Goal: Navigation & Orientation: Find specific page/section

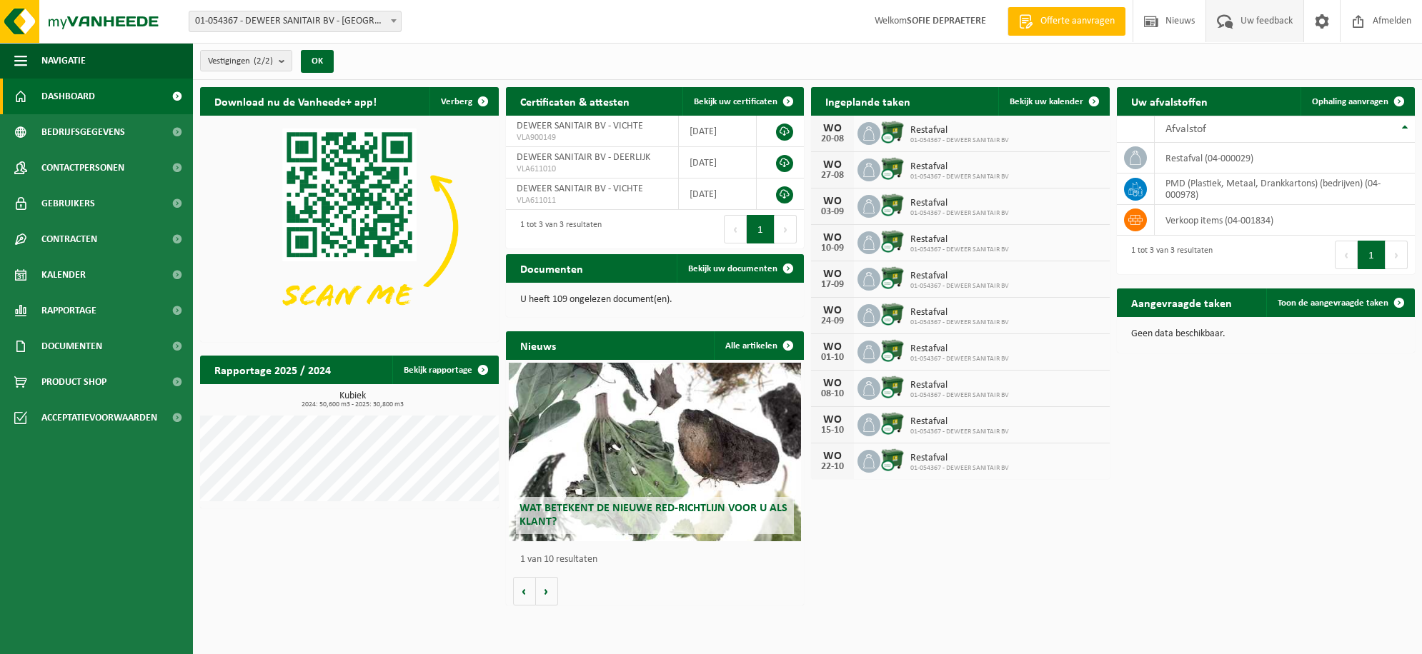
click at [1269, 16] on span "Uw feedback" at bounding box center [1266, 21] width 59 height 42
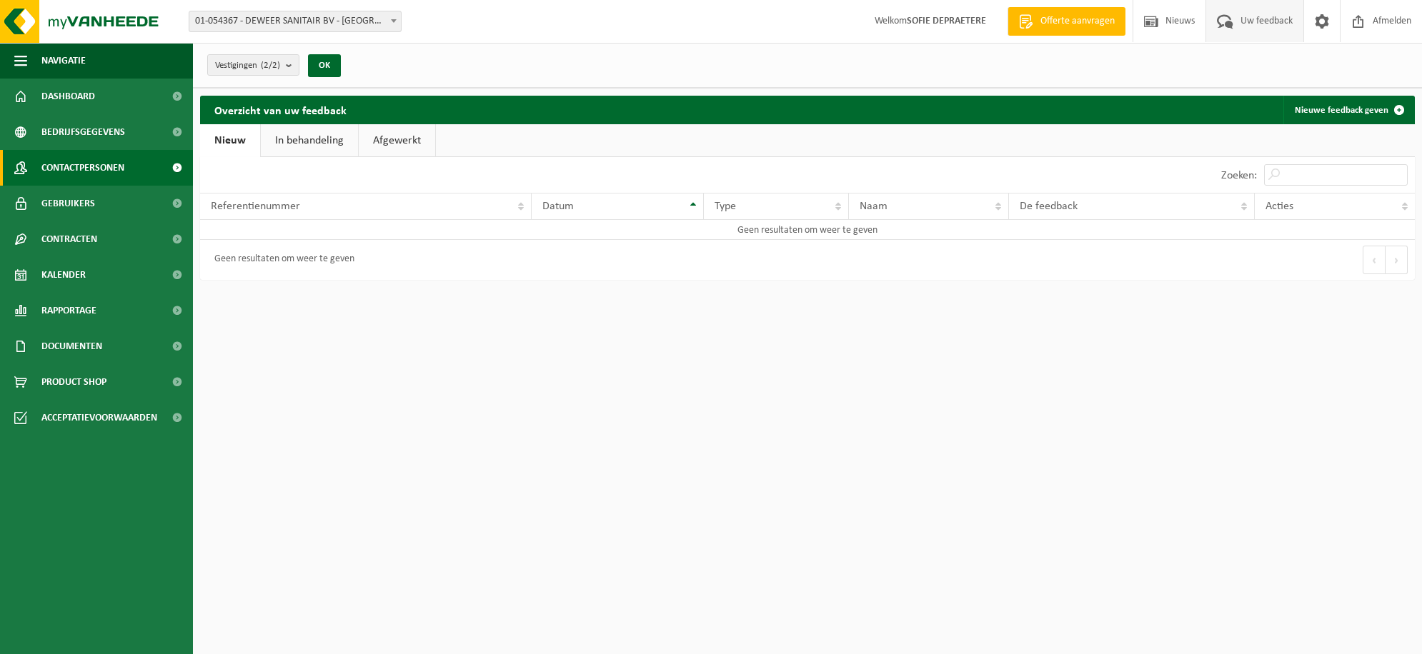
click at [54, 165] on span "Contactpersonen" at bounding box center [82, 168] width 83 height 36
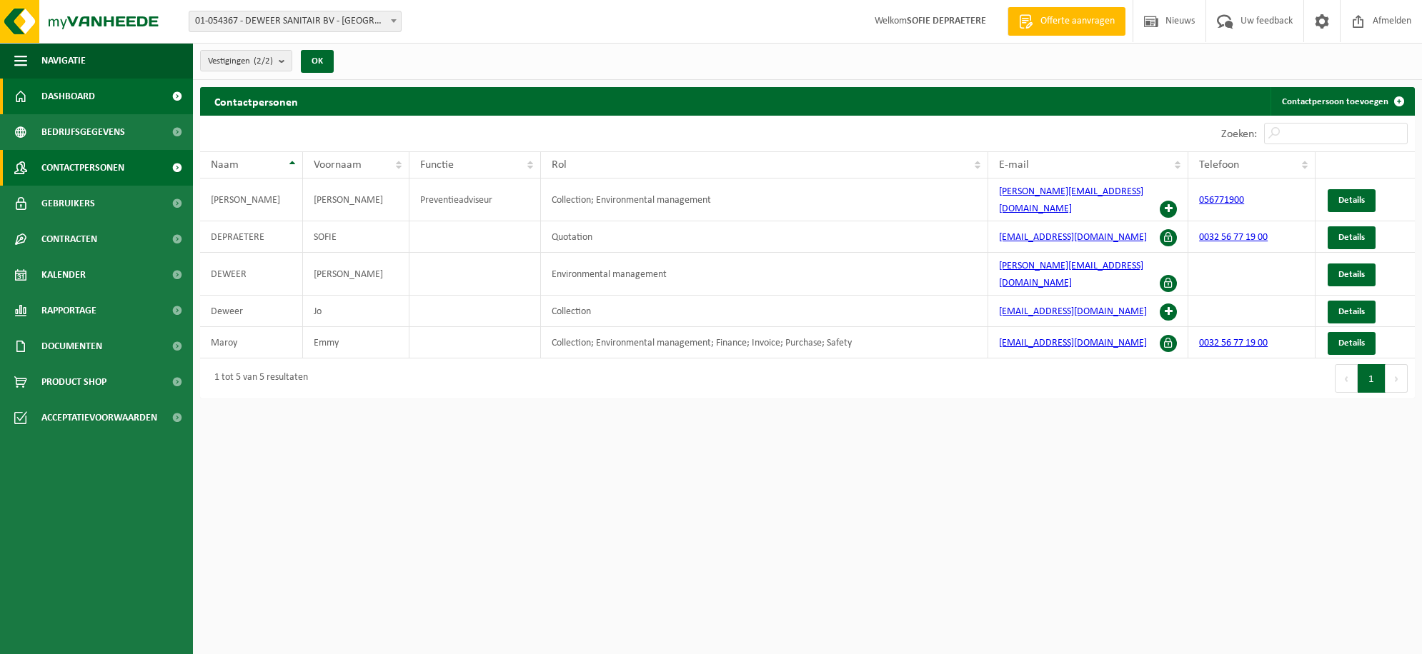
click at [66, 101] on span "Dashboard" at bounding box center [68, 97] width 54 height 36
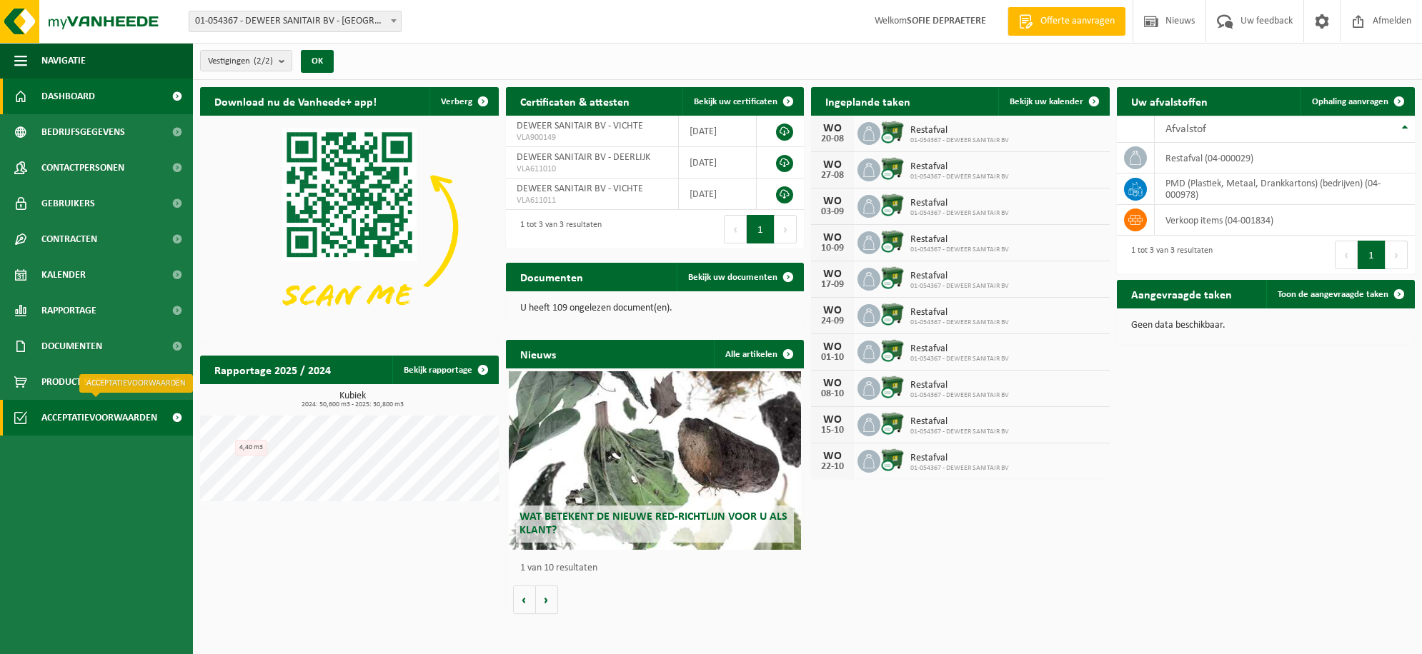
click at [83, 416] on span "Acceptatievoorwaarden" at bounding box center [99, 418] width 116 height 36
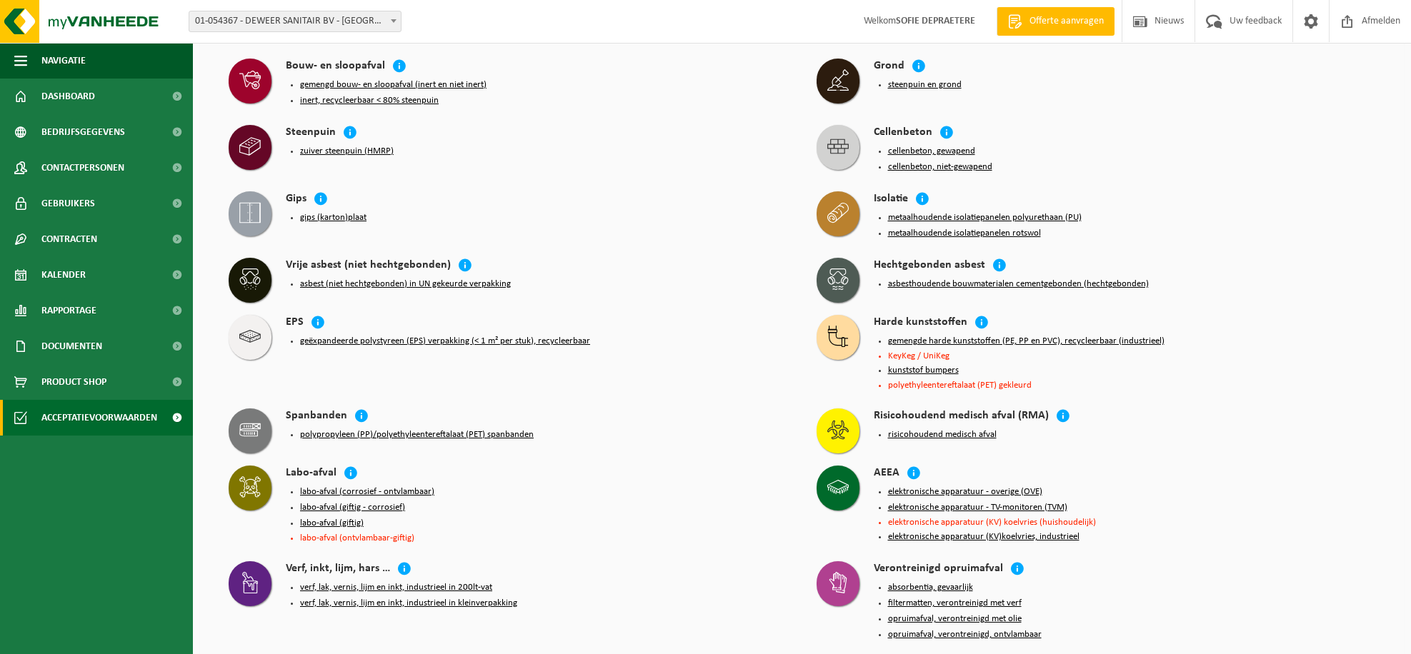
scroll to position [1213, 0]
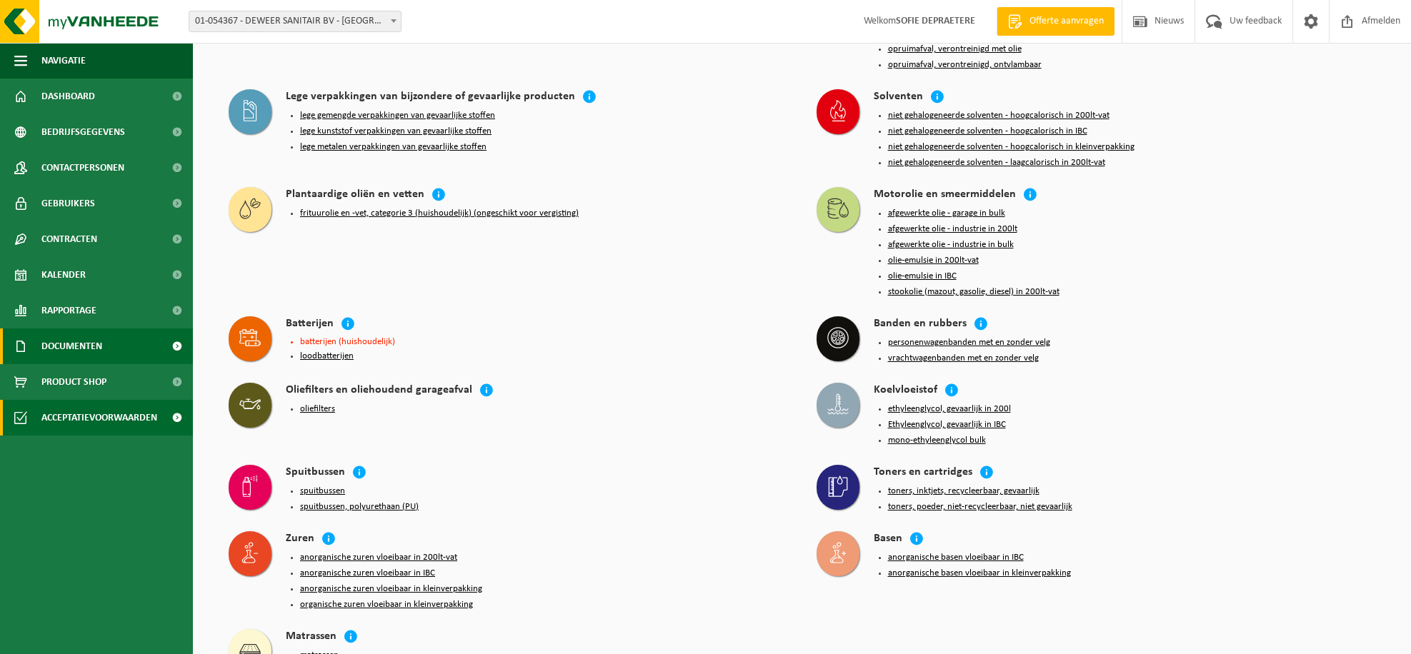
click at [84, 338] on span "Documenten" at bounding box center [71, 347] width 61 height 36
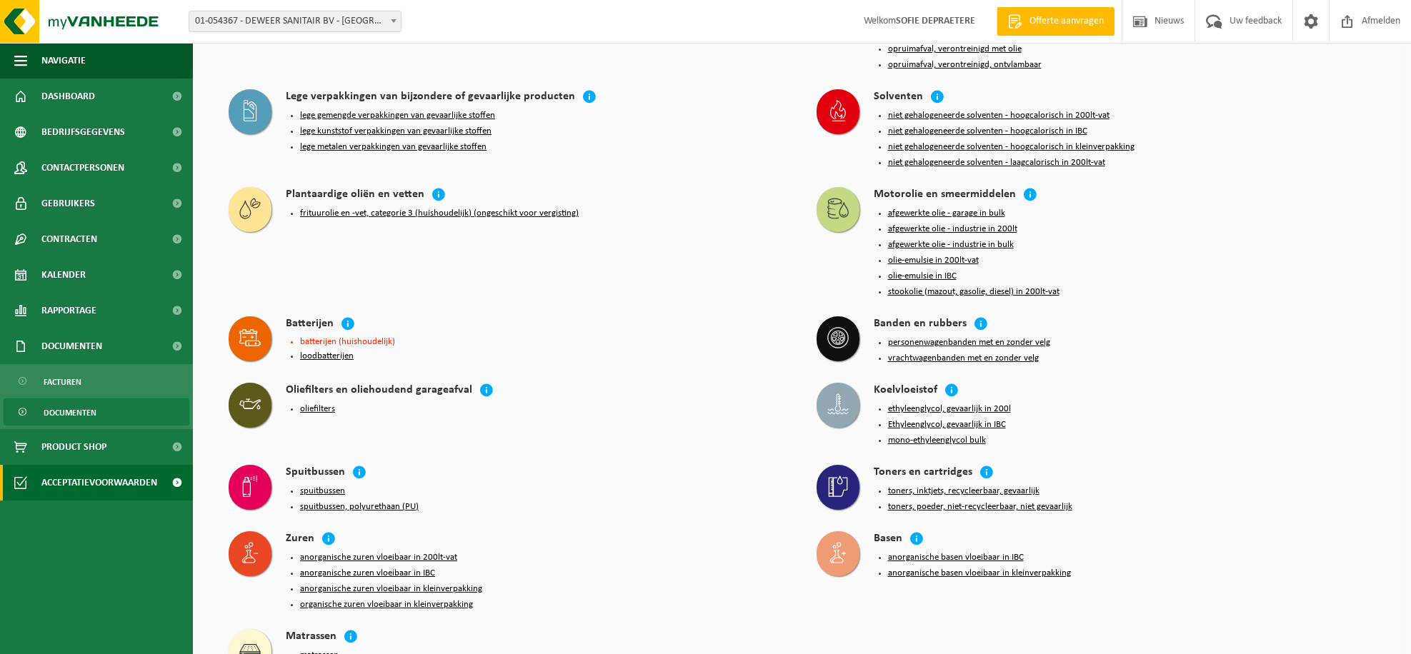
click at [60, 399] on span "Documenten" at bounding box center [70, 412] width 53 height 27
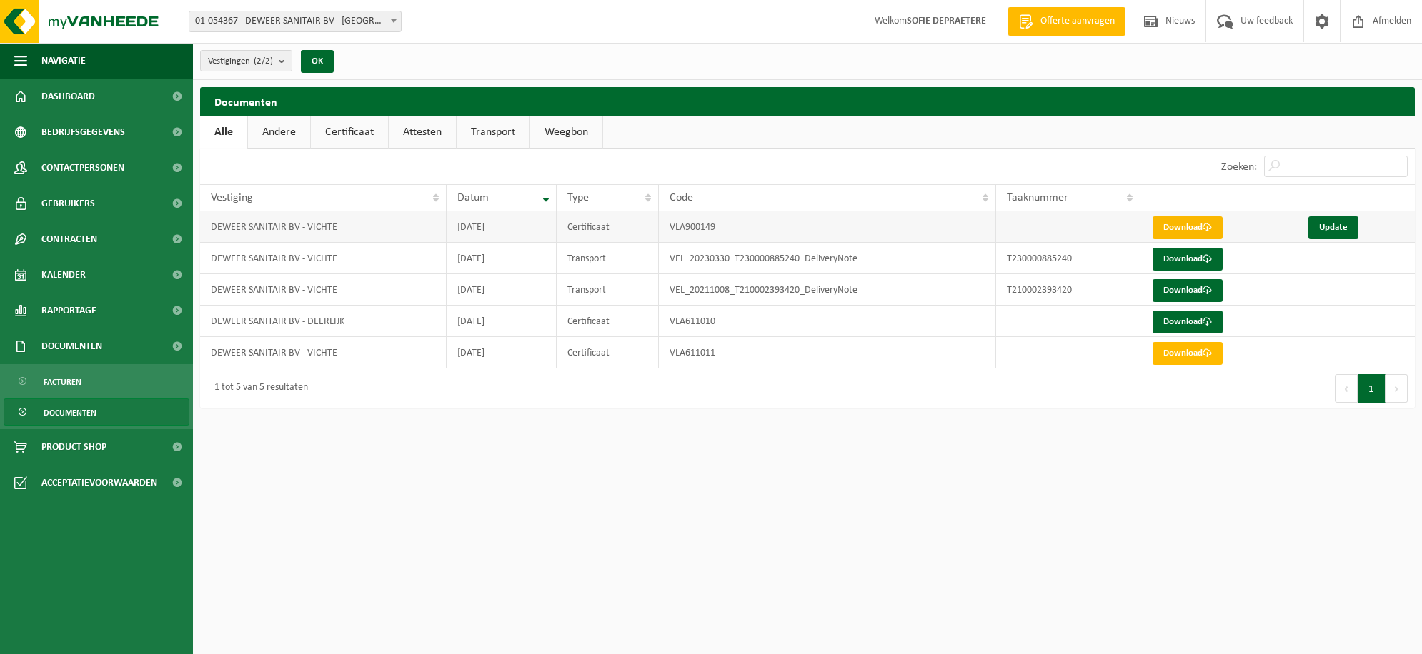
click at [1201, 229] on link "Download" at bounding box center [1187, 227] width 70 height 23
click at [89, 235] on span "Contracten" at bounding box center [69, 239] width 56 height 36
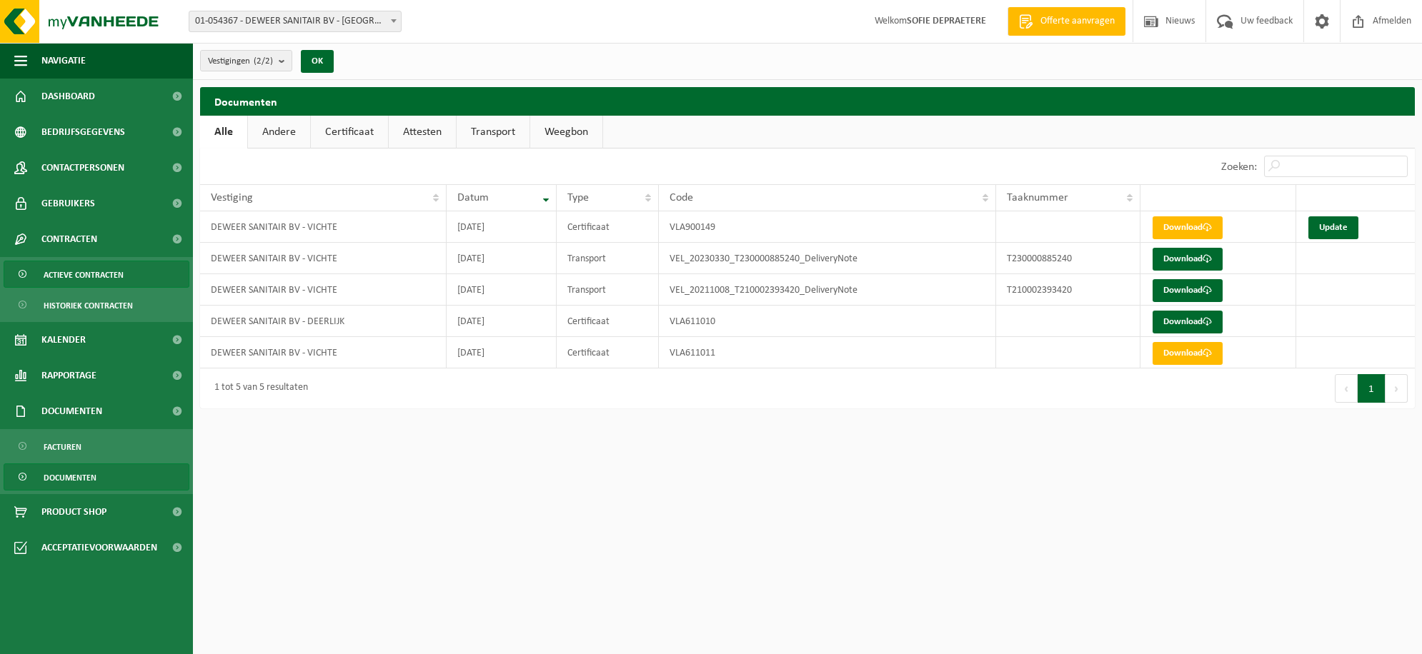
click at [81, 274] on span "Actieve contracten" at bounding box center [84, 274] width 80 height 27
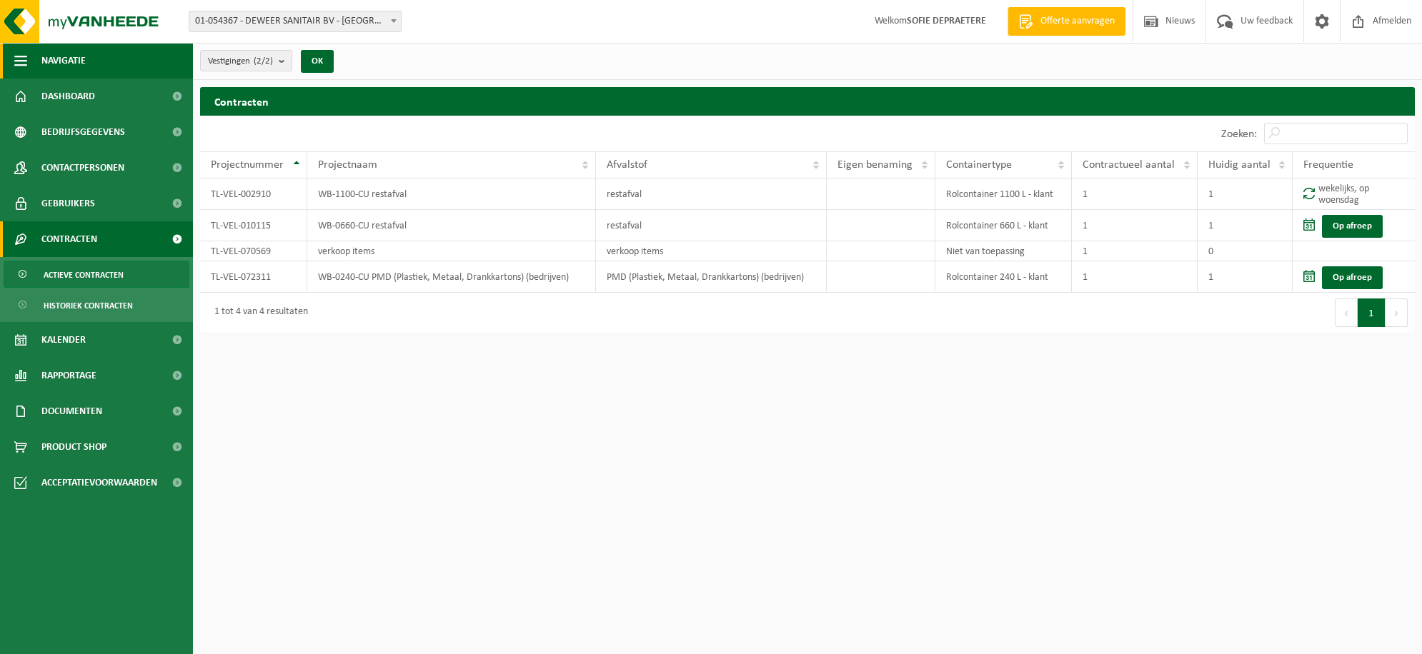
click at [76, 58] on span "Navigatie" at bounding box center [63, 61] width 44 height 36
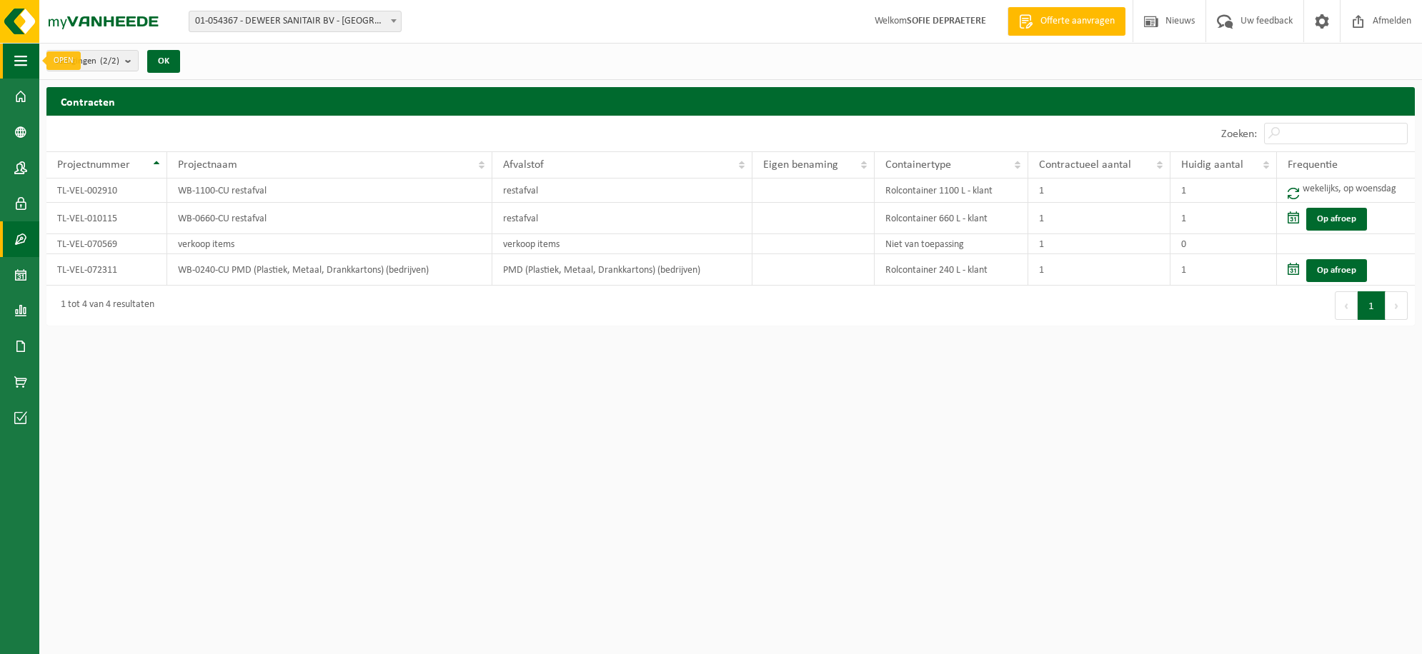
click at [31, 65] on button "Navigatie" at bounding box center [19, 61] width 39 height 36
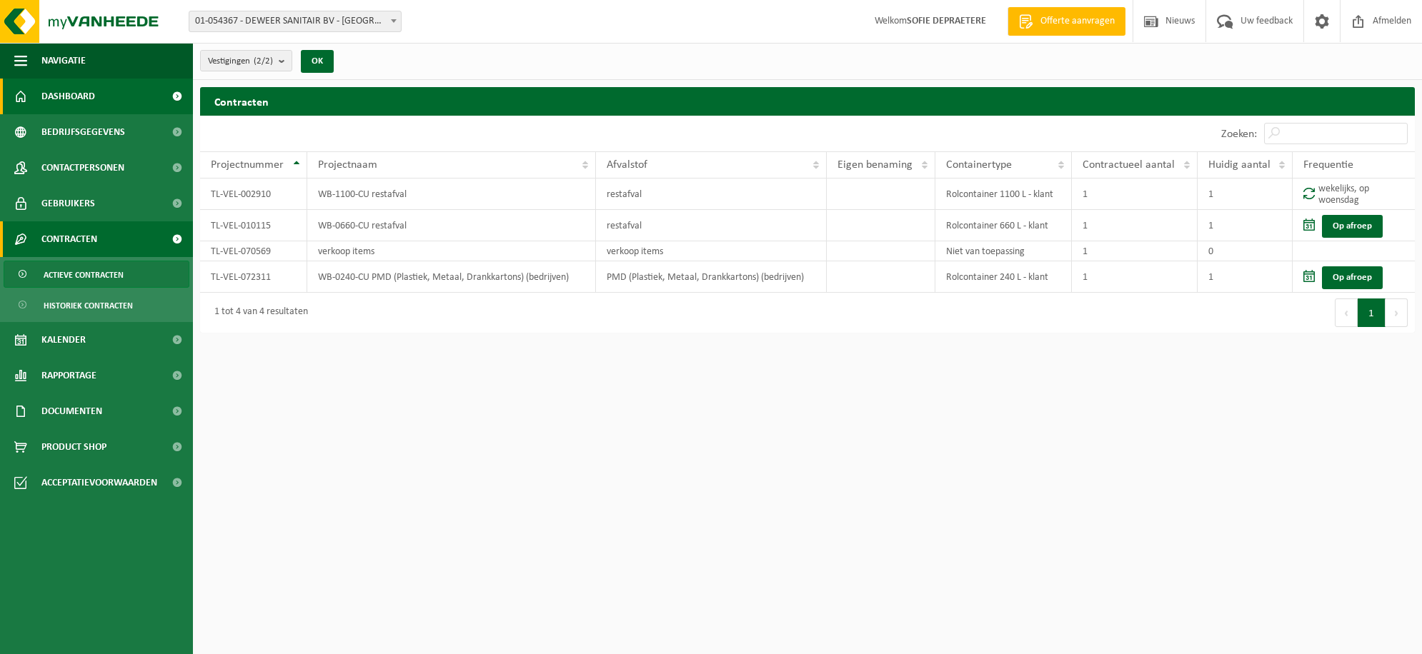
click at [83, 92] on span "Dashboard" at bounding box center [68, 97] width 54 height 36
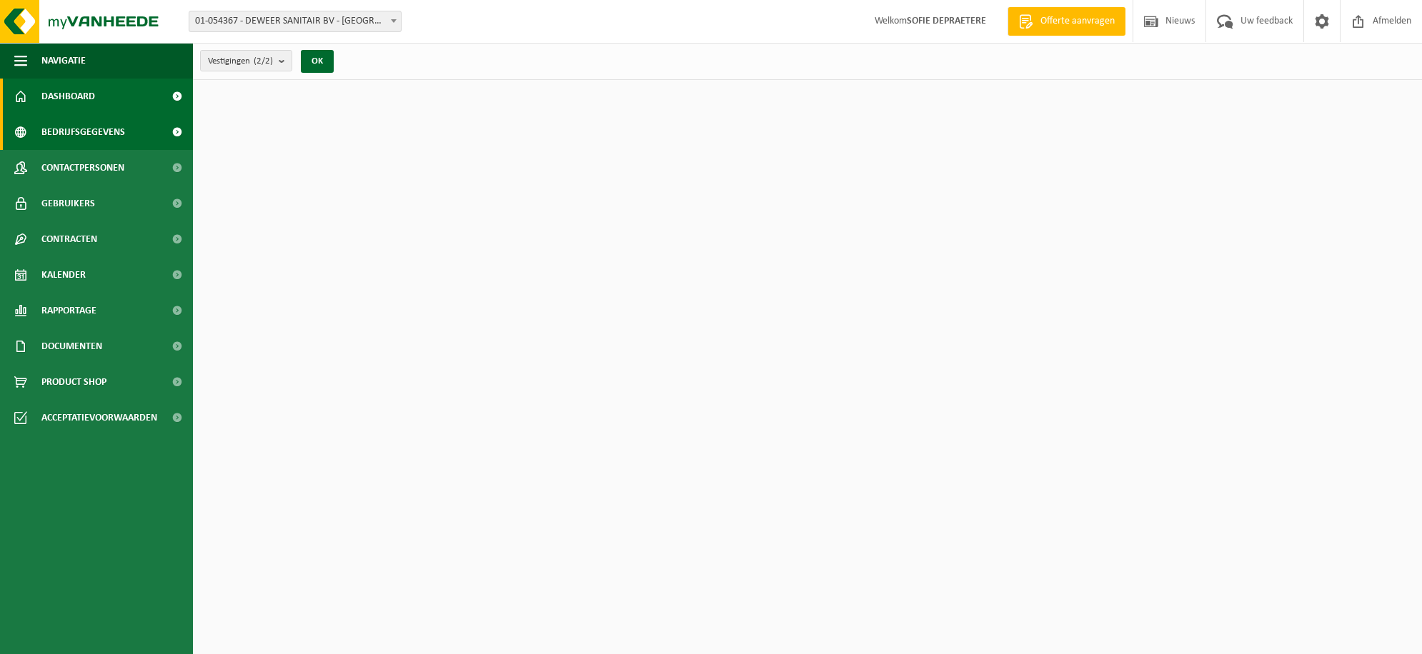
click at [63, 144] on span "Bedrijfsgegevens" at bounding box center [83, 132] width 84 height 36
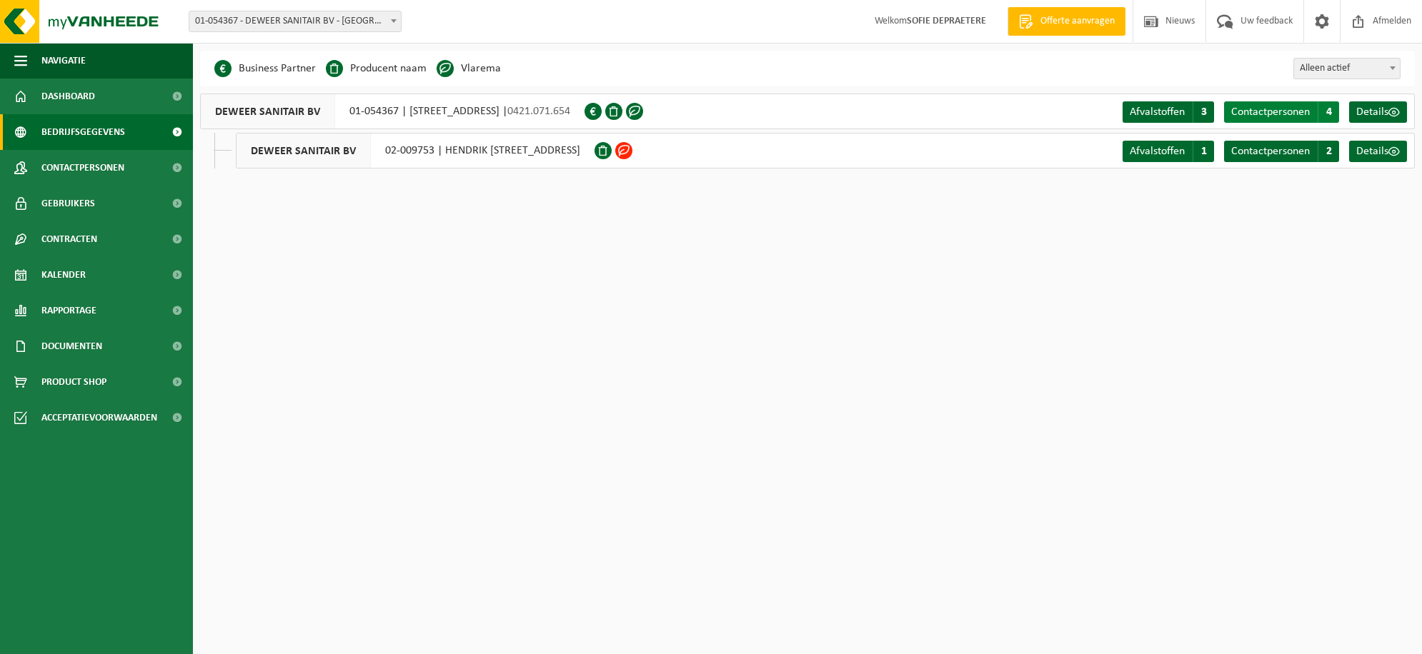
click at [1285, 118] on span "Contactpersonen" at bounding box center [1270, 111] width 79 height 11
click at [1387, 104] on link "Details" at bounding box center [1378, 111] width 58 height 21
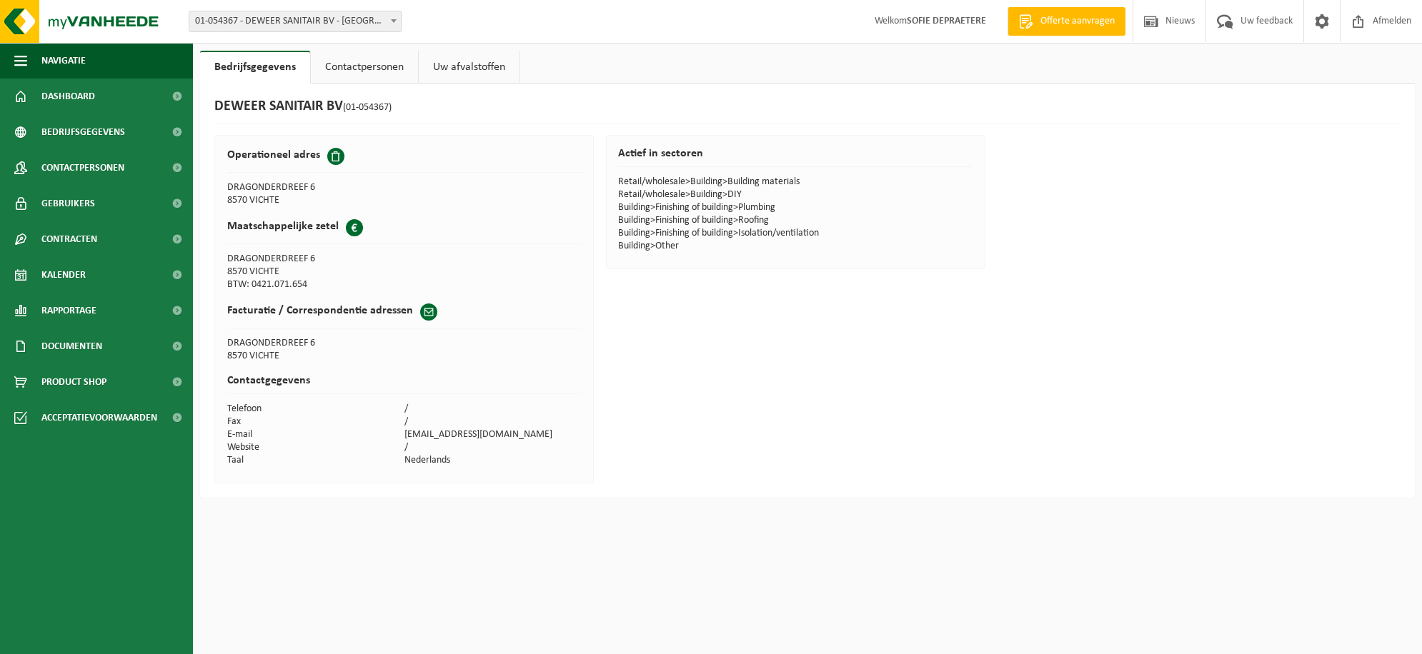
click at [372, 65] on link "Contactpersonen" at bounding box center [364, 67] width 107 height 33
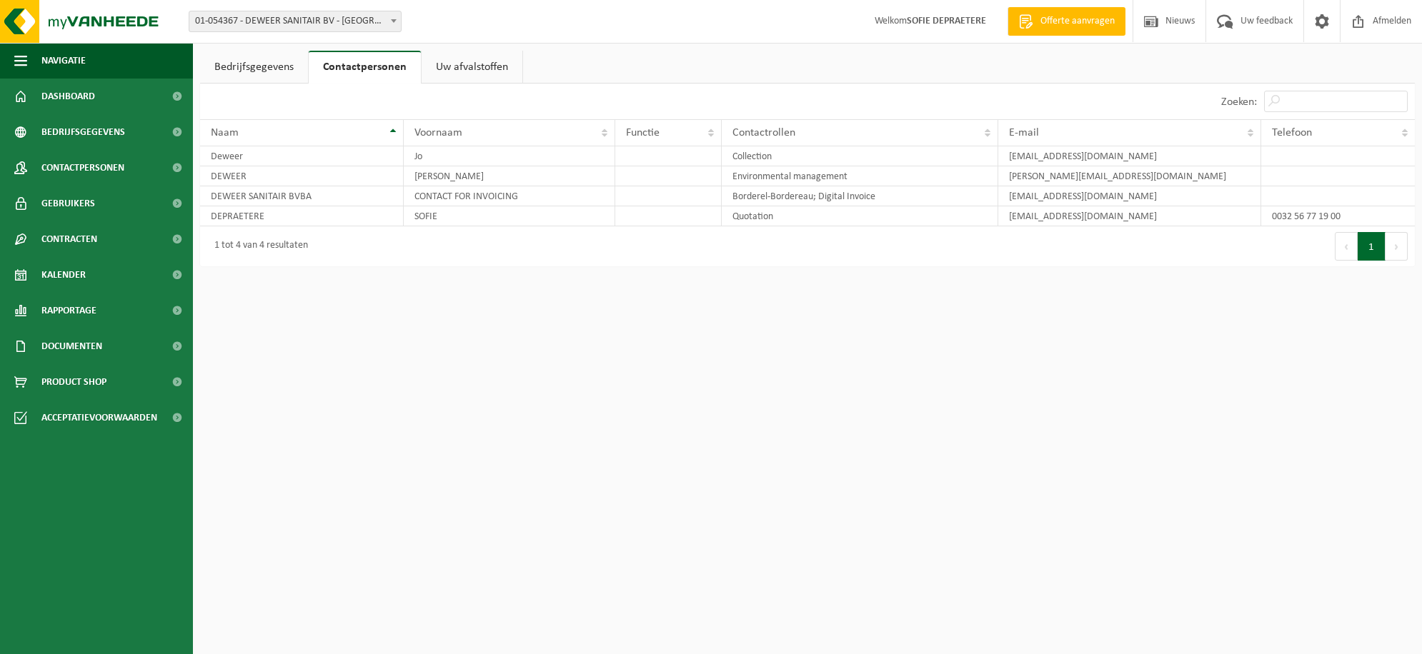
click at [440, 69] on link "Uw afvalstoffen" at bounding box center [471, 67] width 101 height 33
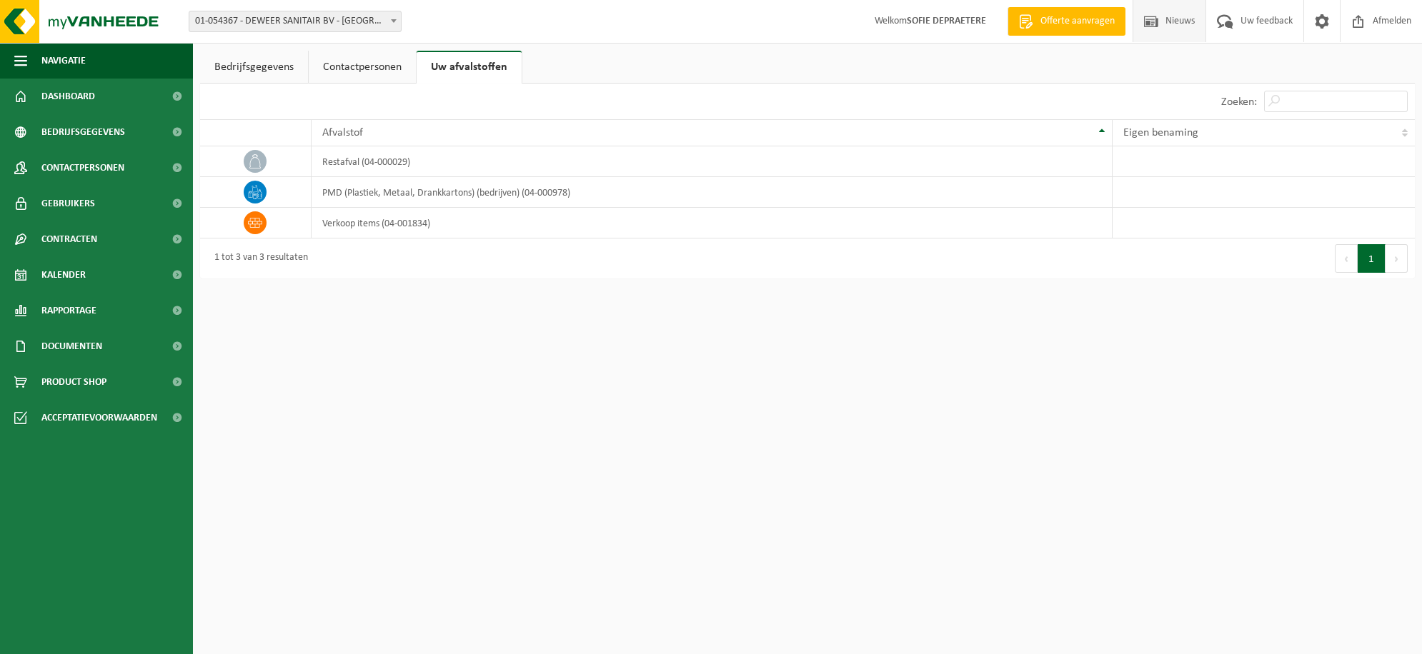
click at [1193, 2] on span "Nieuws" at bounding box center [1180, 21] width 36 height 42
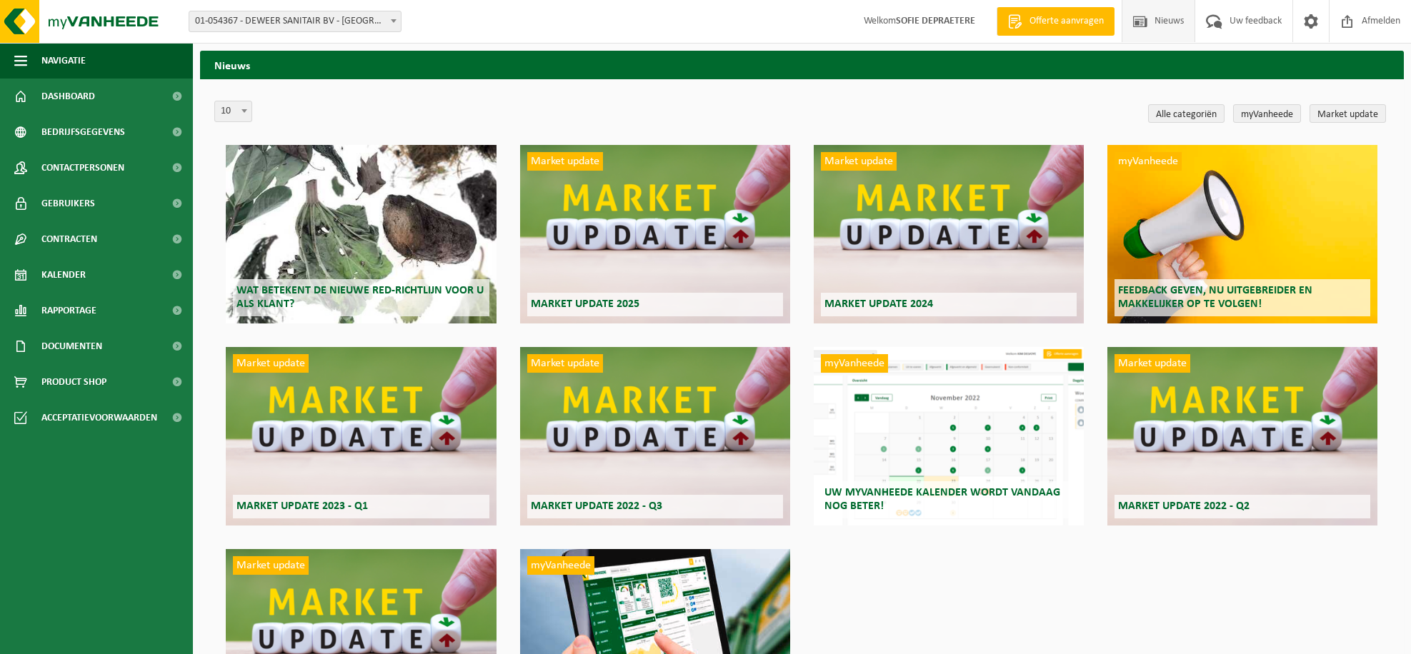
click at [1308, 35] on span at bounding box center [1310, 21] width 21 height 42
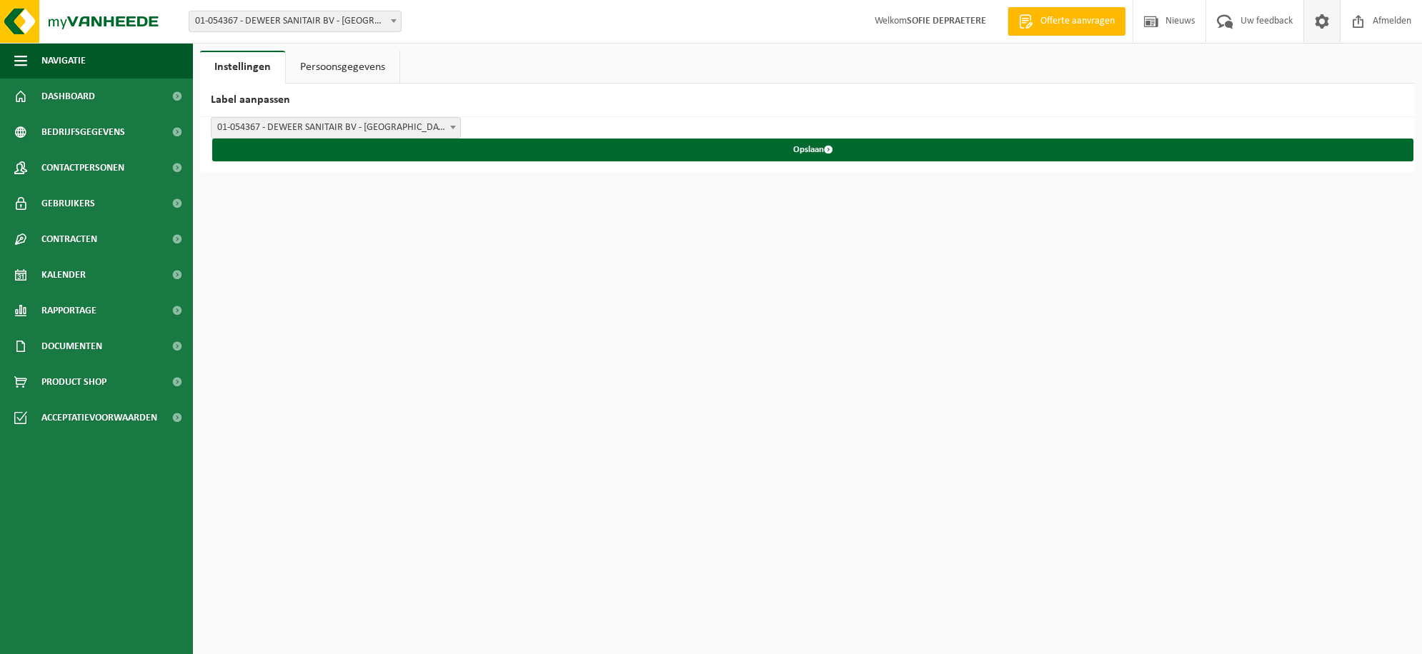
click at [366, 66] on link "Persoonsgegevens" at bounding box center [343, 67] width 114 height 33
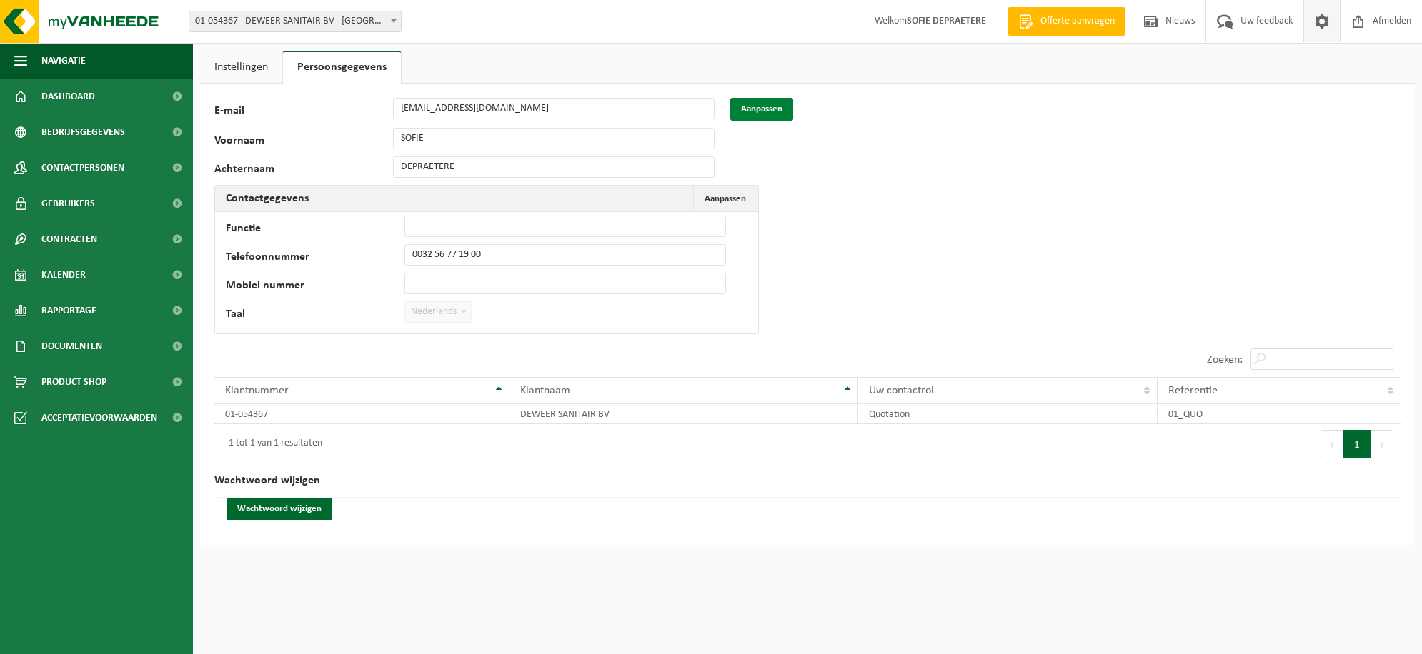
click at [763, 109] on button "Aanpassen" at bounding box center [761, 109] width 63 height 23
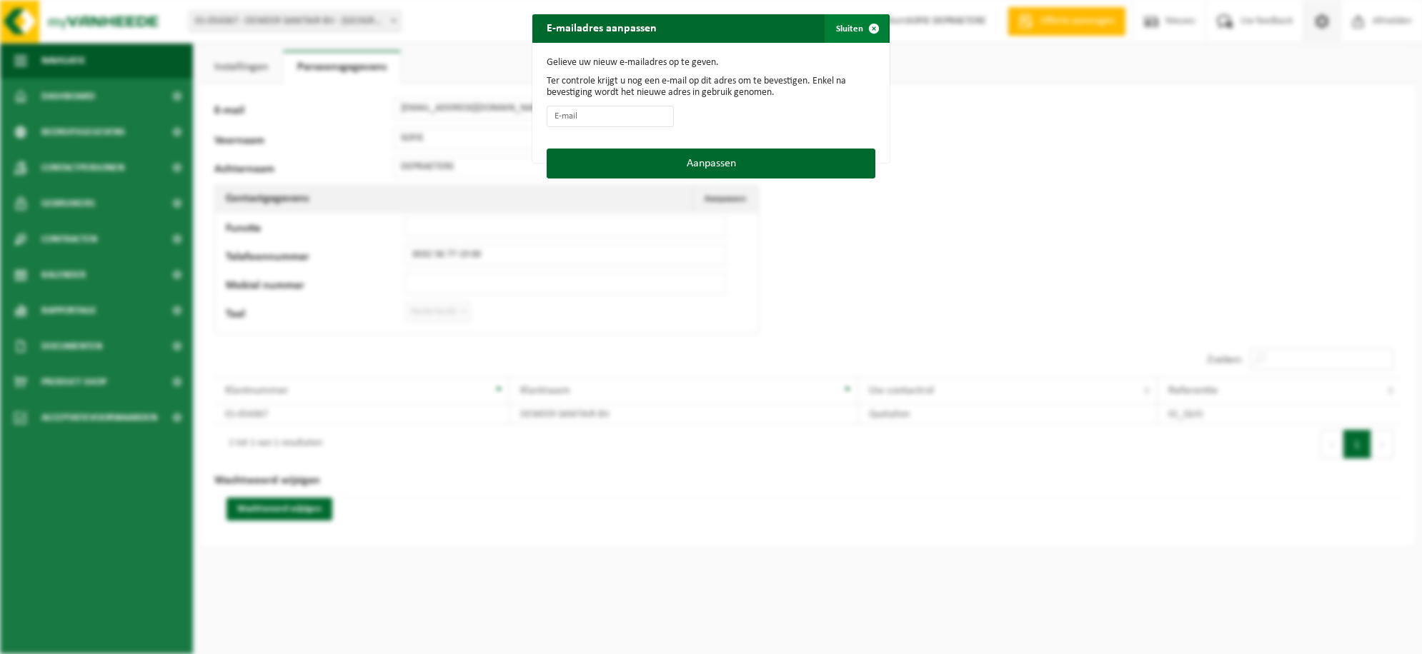
click at [845, 22] on button "Sluiten" at bounding box center [856, 28] width 64 height 29
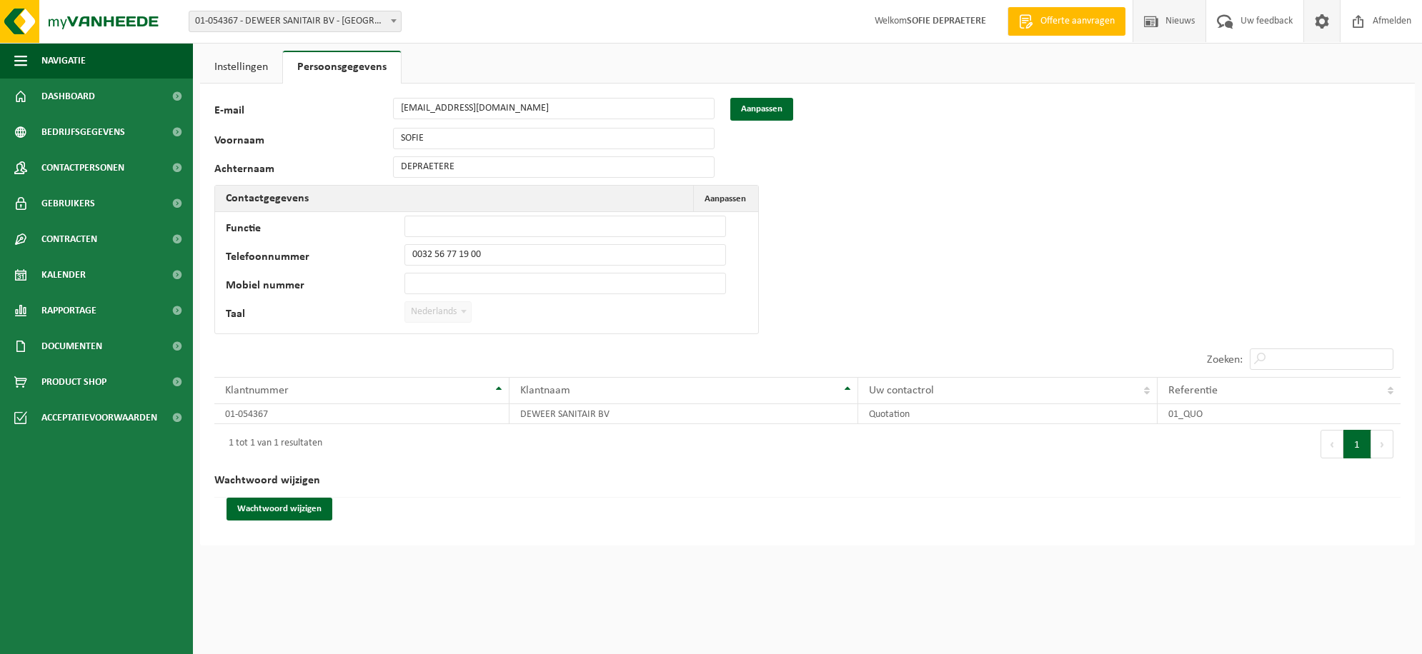
click at [1170, 29] on span "Nieuws" at bounding box center [1180, 21] width 36 height 42
